Goal: Check status: Check status

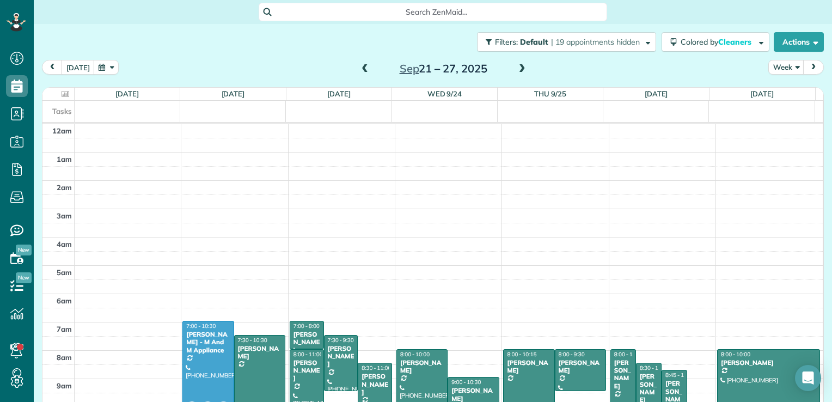
scroll to position [197, 0]
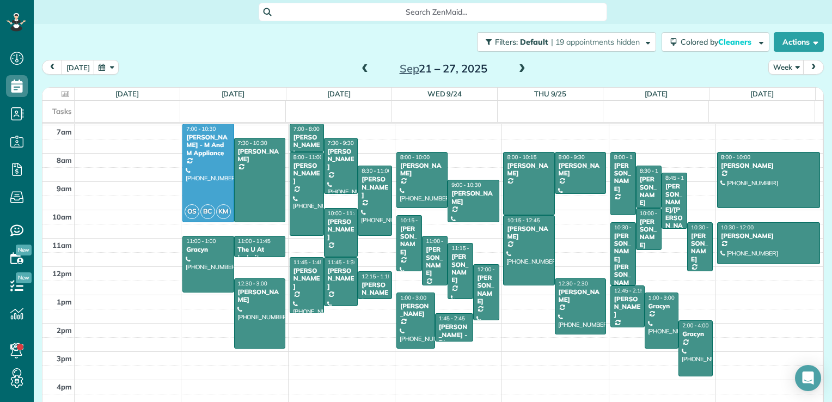
click at [359, 75] on span at bounding box center [365, 69] width 12 height 16
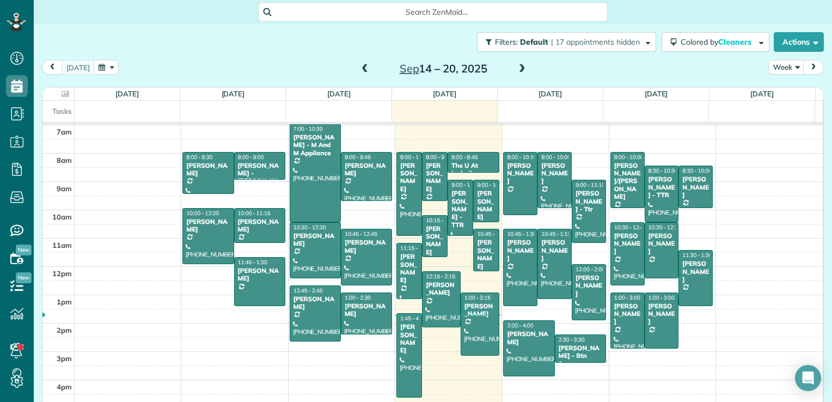
click at [516, 65] on span at bounding box center [522, 69] width 12 height 10
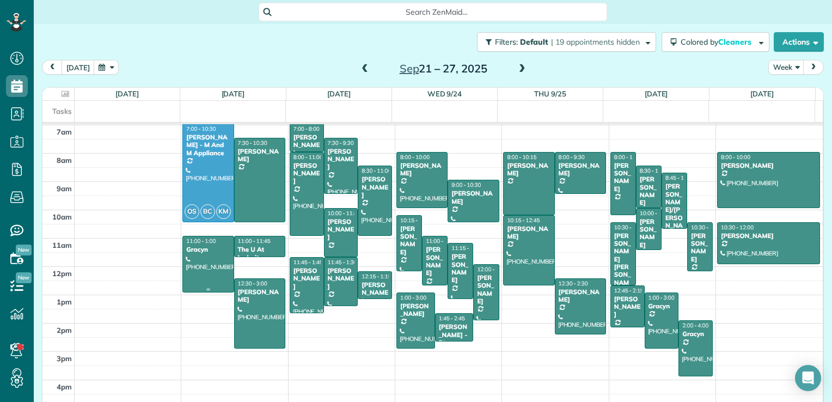
click at [220, 267] on div at bounding box center [208, 263] width 50 height 55
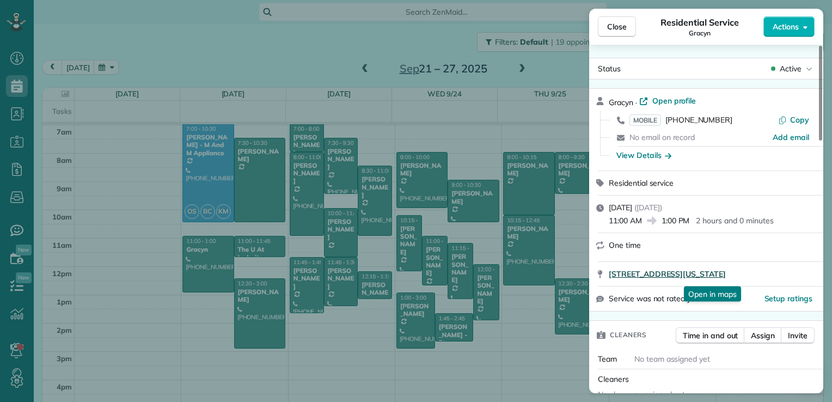
drag, startPoint x: 608, startPoint y: 273, endPoint x: 790, endPoint y: 281, distance: 183.1
click at [790, 281] on div "[STREET_ADDRESS][US_STATE] Open in maps Open in maps" at bounding box center [706, 274] width 234 height 24
click at [605, 36] on div "Close Residential Service Gracyn Actions" at bounding box center [706, 27] width 234 height 36
drag, startPoint x: 605, startPoint y: 36, endPoint x: 605, endPoint y: 29, distance: 7.1
click at [605, 29] on button "Close" at bounding box center [617, 26] width 38 height 21
